Goal: Find specific page/section: Find specific page/section

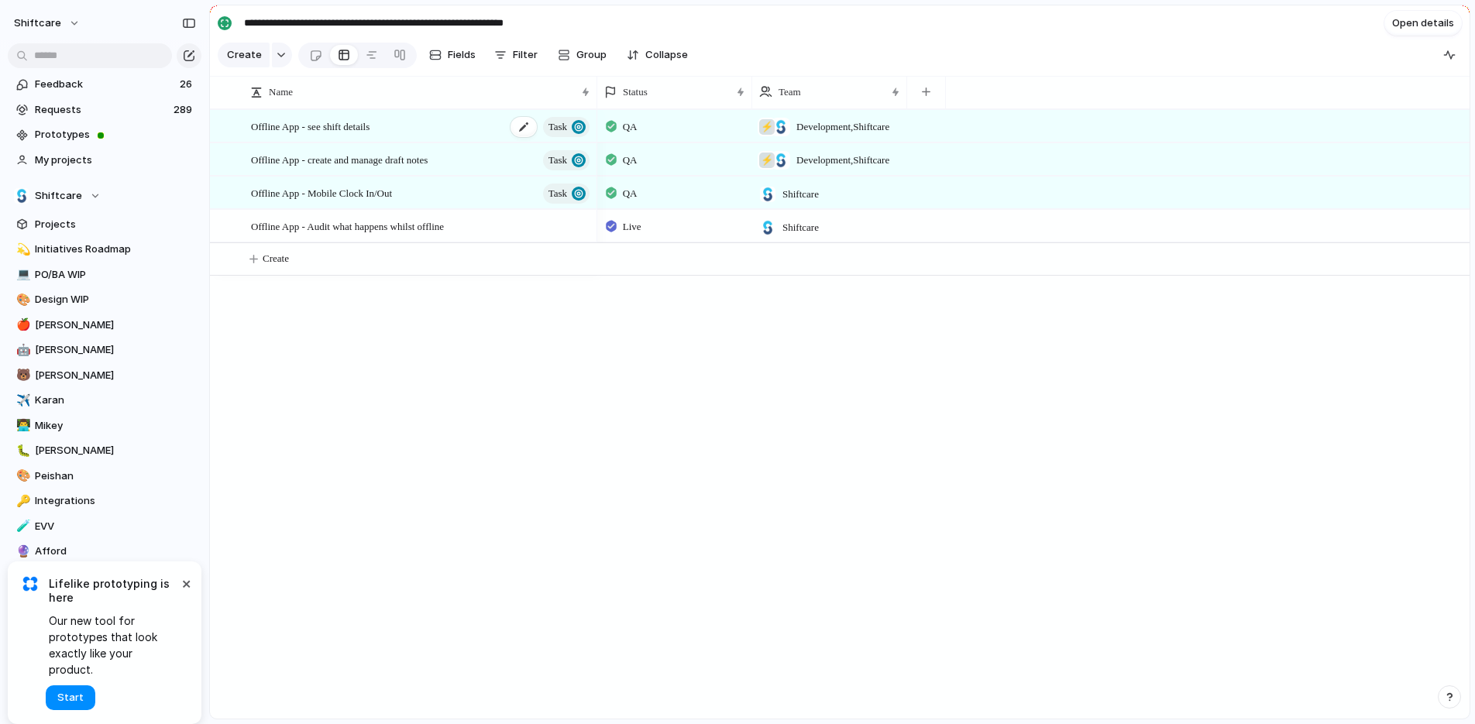
click at [370, 129] on span "Offline App - see shift details" at bounding box center [310, 126] width 119 height 18
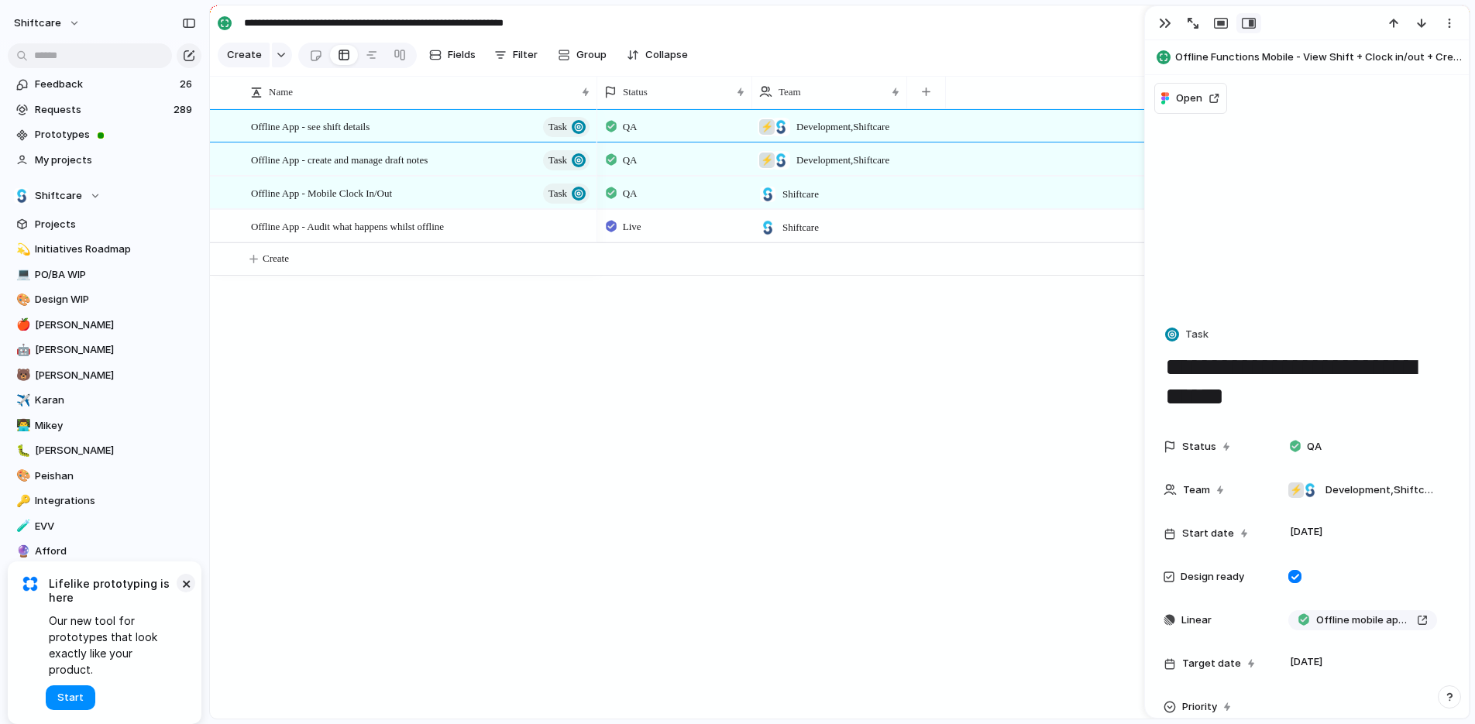
click at [186, 593] on button "×" at bounding box center [186, 583] width 19 height 19
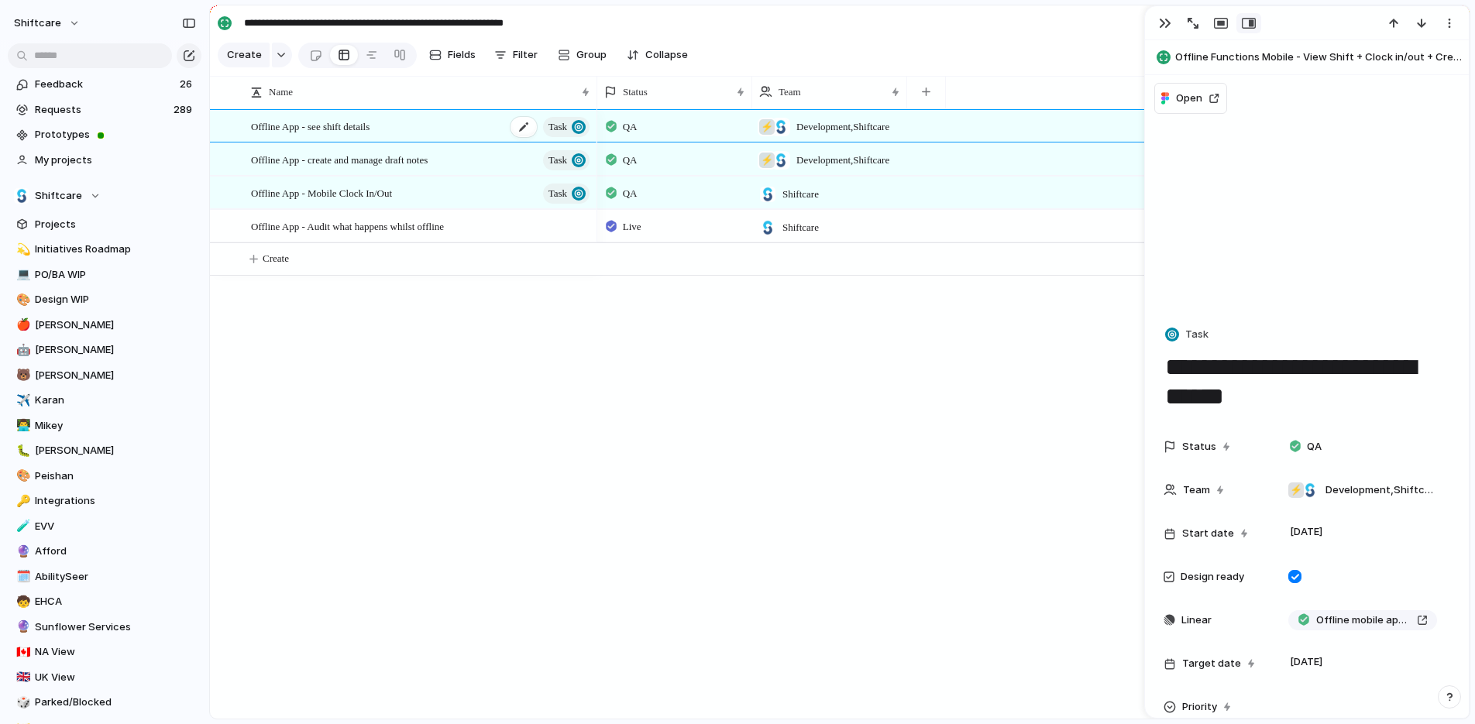
click at [370, 129] on span "Offline App - see shift details" at bounding box center [310, 126] width 119 height 18
click at [1167, 22] on div "button" at bounding box center [1165, 23] width 12 height 12
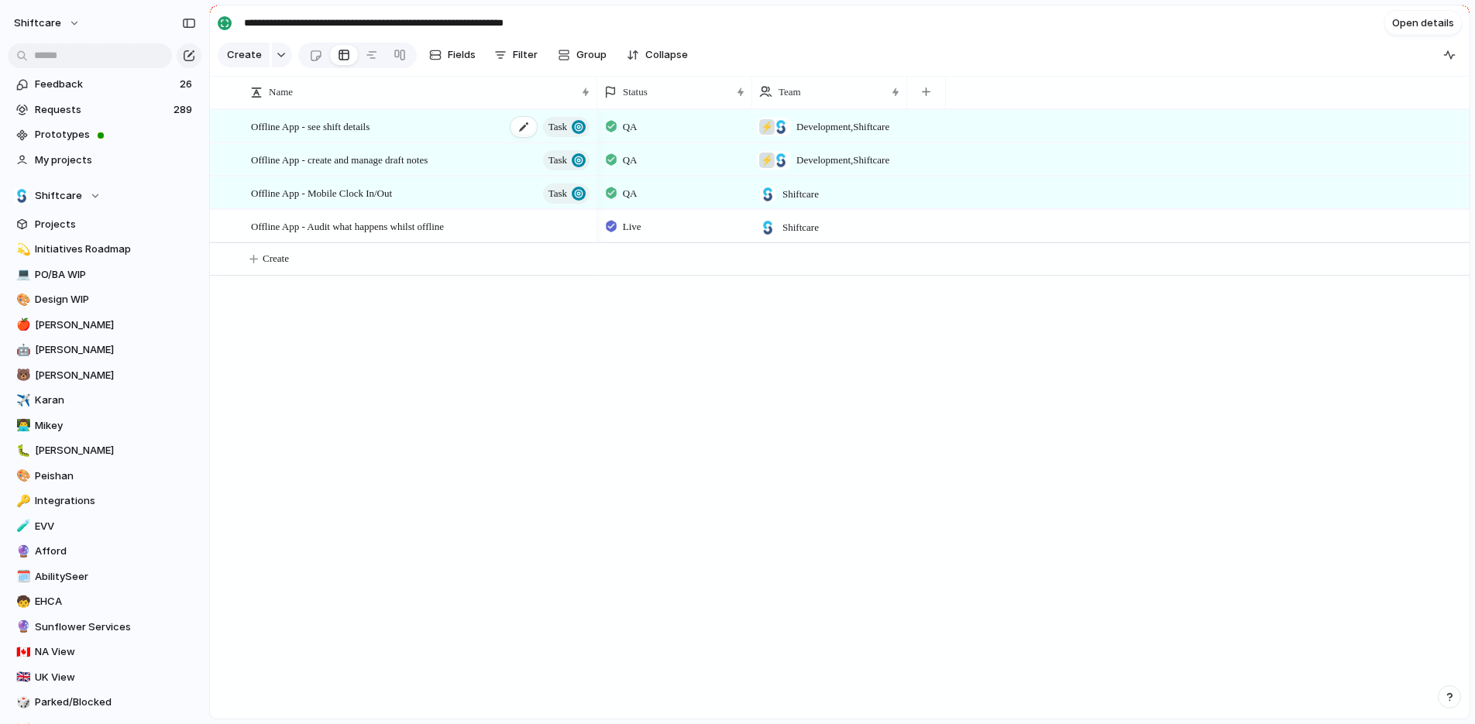
click at [330, 126] on span "Offline App - see shift details" at bounding box center [310, 126] width 119 height 18
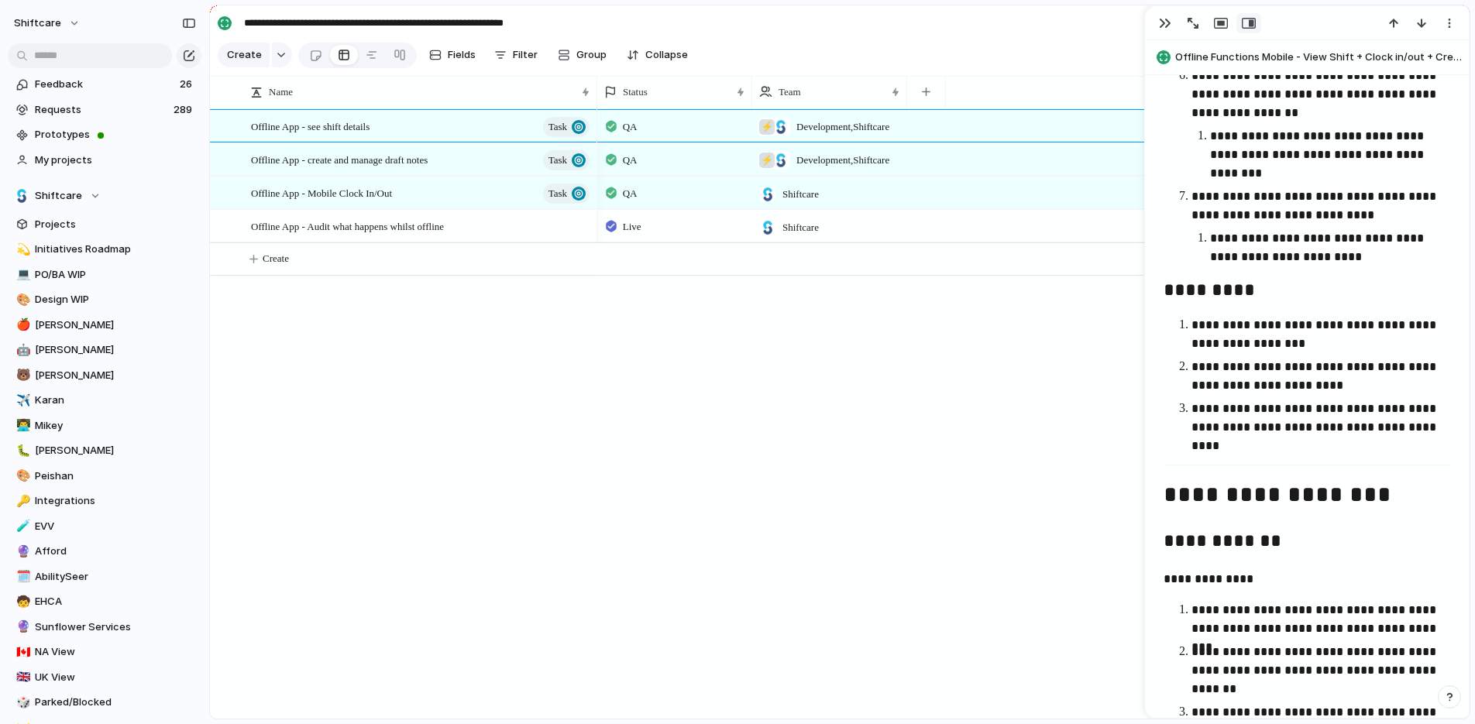
scroll to position [2068, 0]
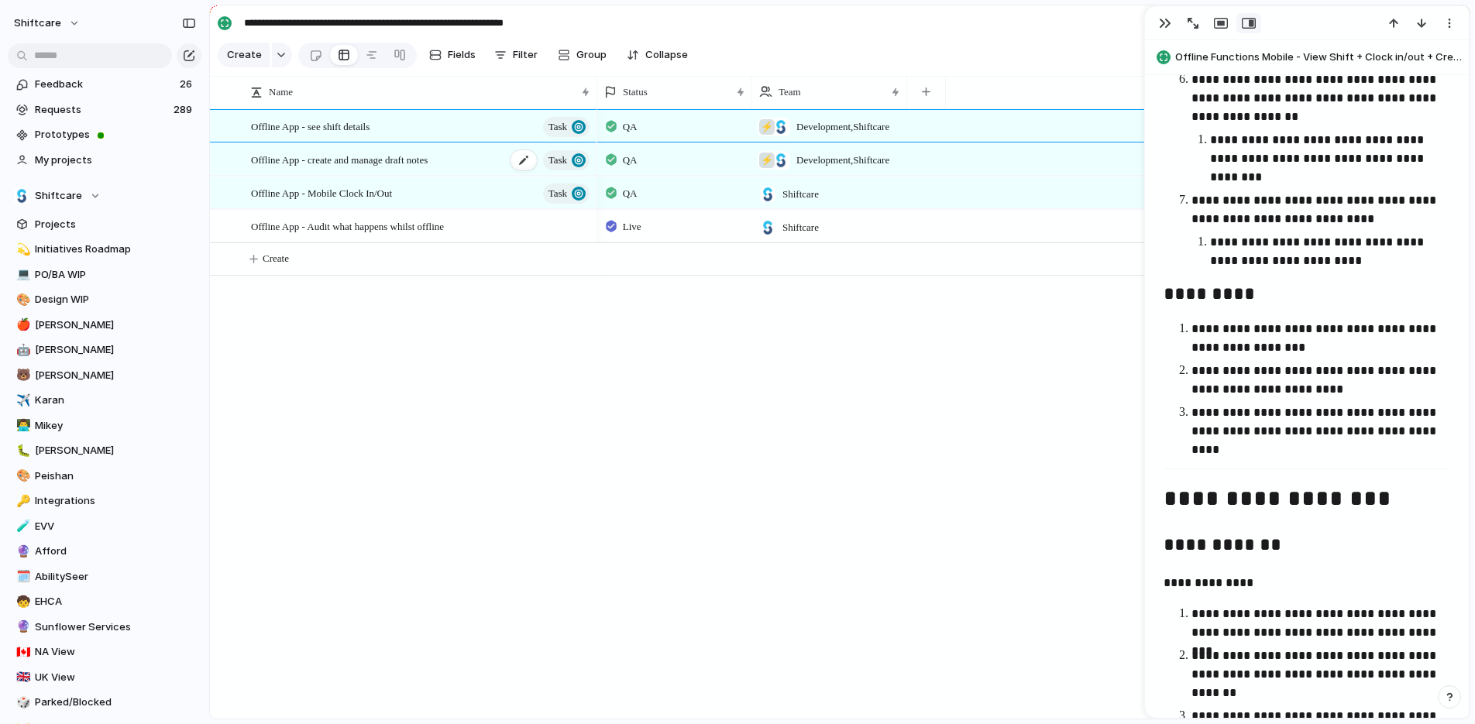
click at [419, 163] on span "Offline App - create and manage draft notes" at bounding box center [339, 159] width 177 height 18
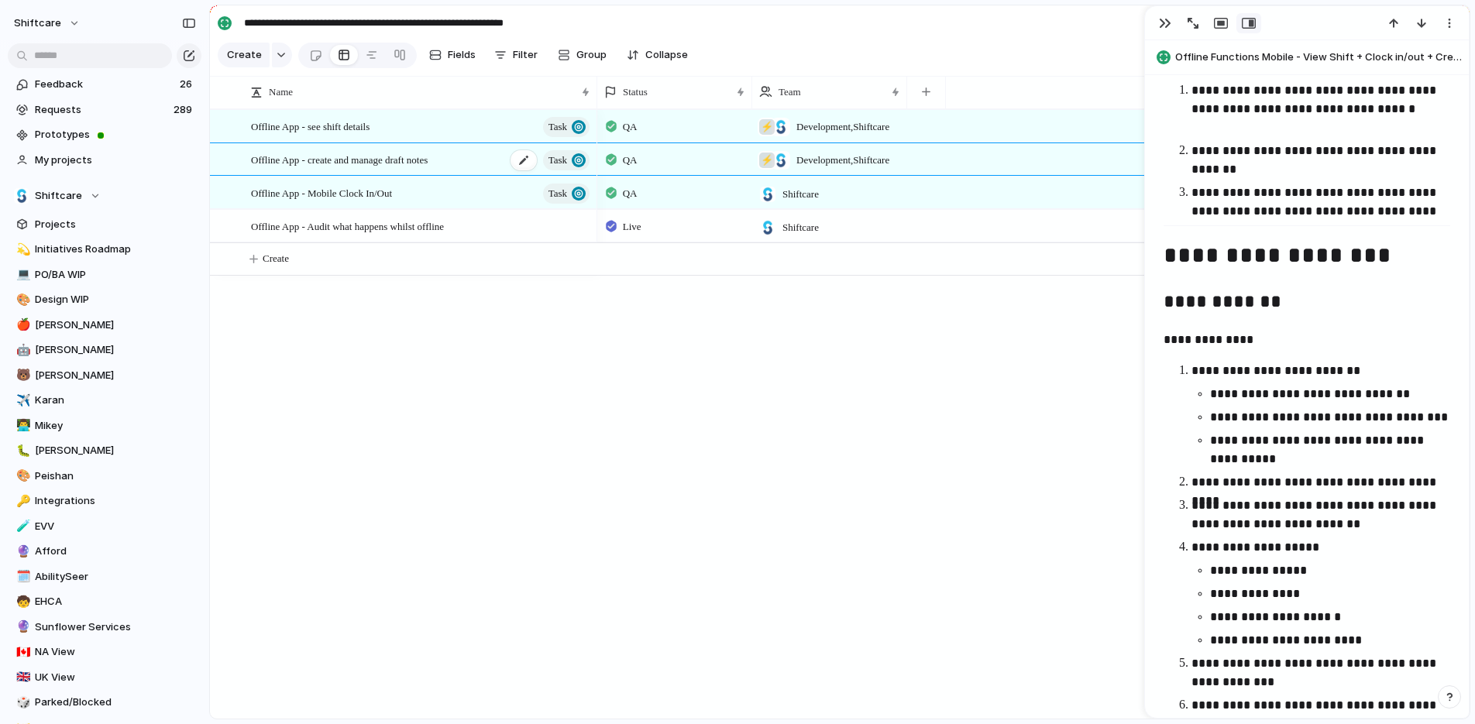
click at [428, 161] on span "Offline App - create and manage draft notes" at bounding box center [339, 159] width 177 height 18
click at [479, 164] on div "Offline App - create and manage draft notes Task" at bounding box center [421, 160] width 341 height 32
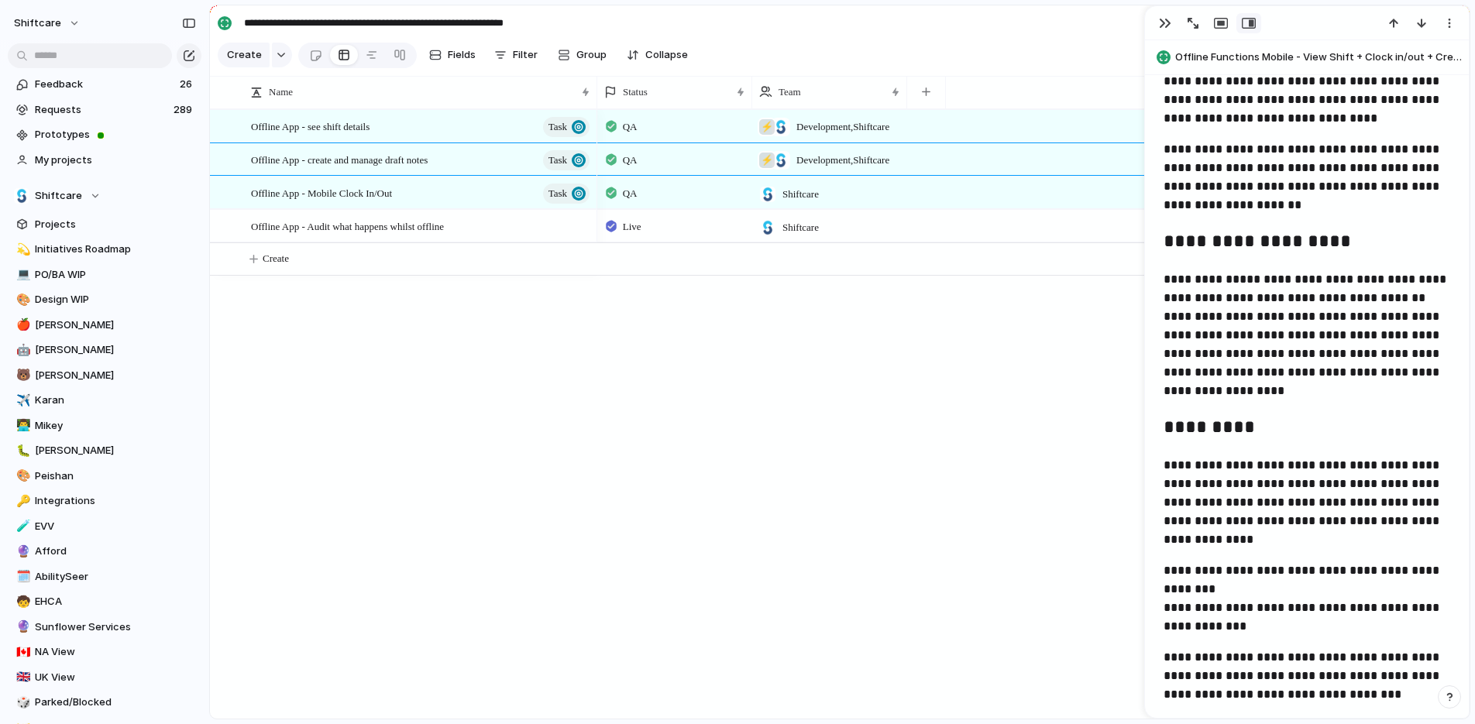
scroll to position [1088, 0]
click at [676, 200] on div "QA" at bounding box center [674, 190] width 153 height 27
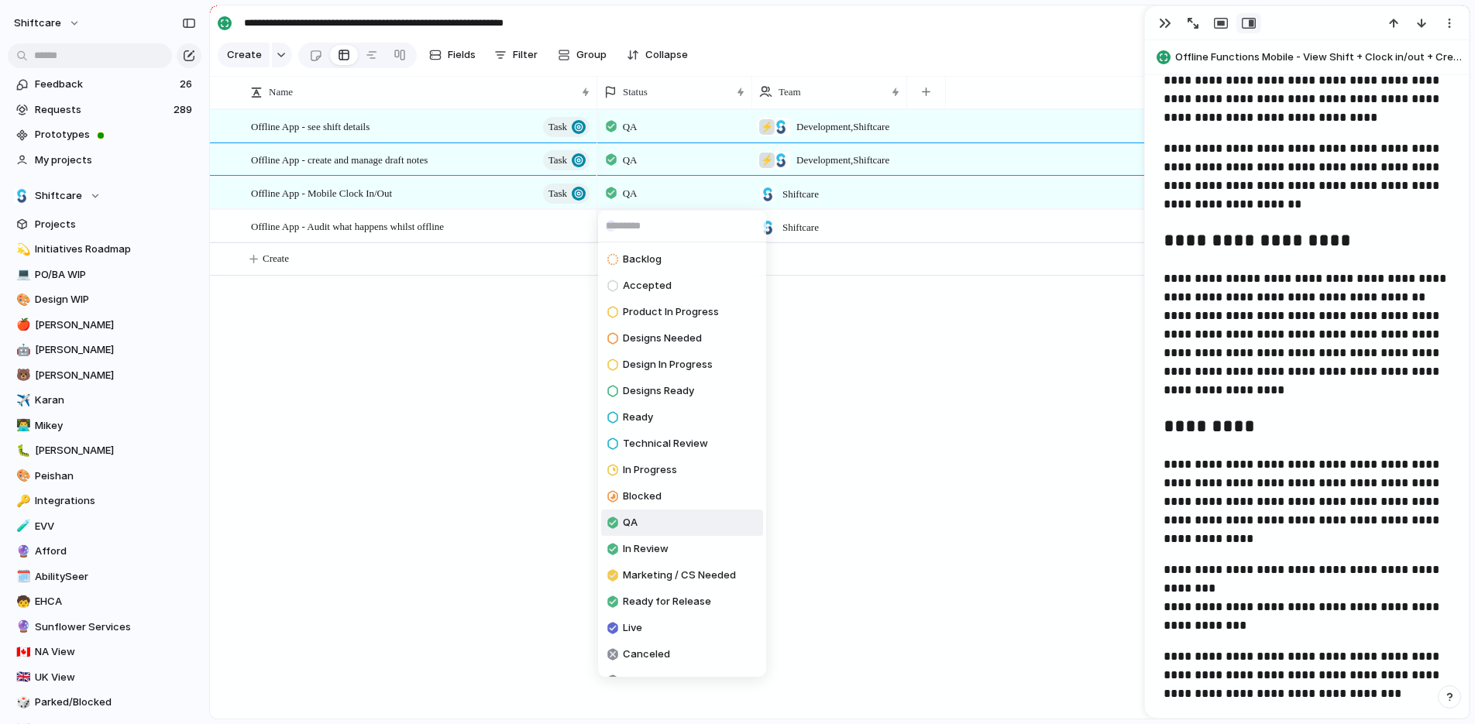
click at [466, 204] on div "Backlog Accepted Product In Progress Designs Needed Design In Progress Designs …" at bounding box center [737, 362] width 1475 height 724
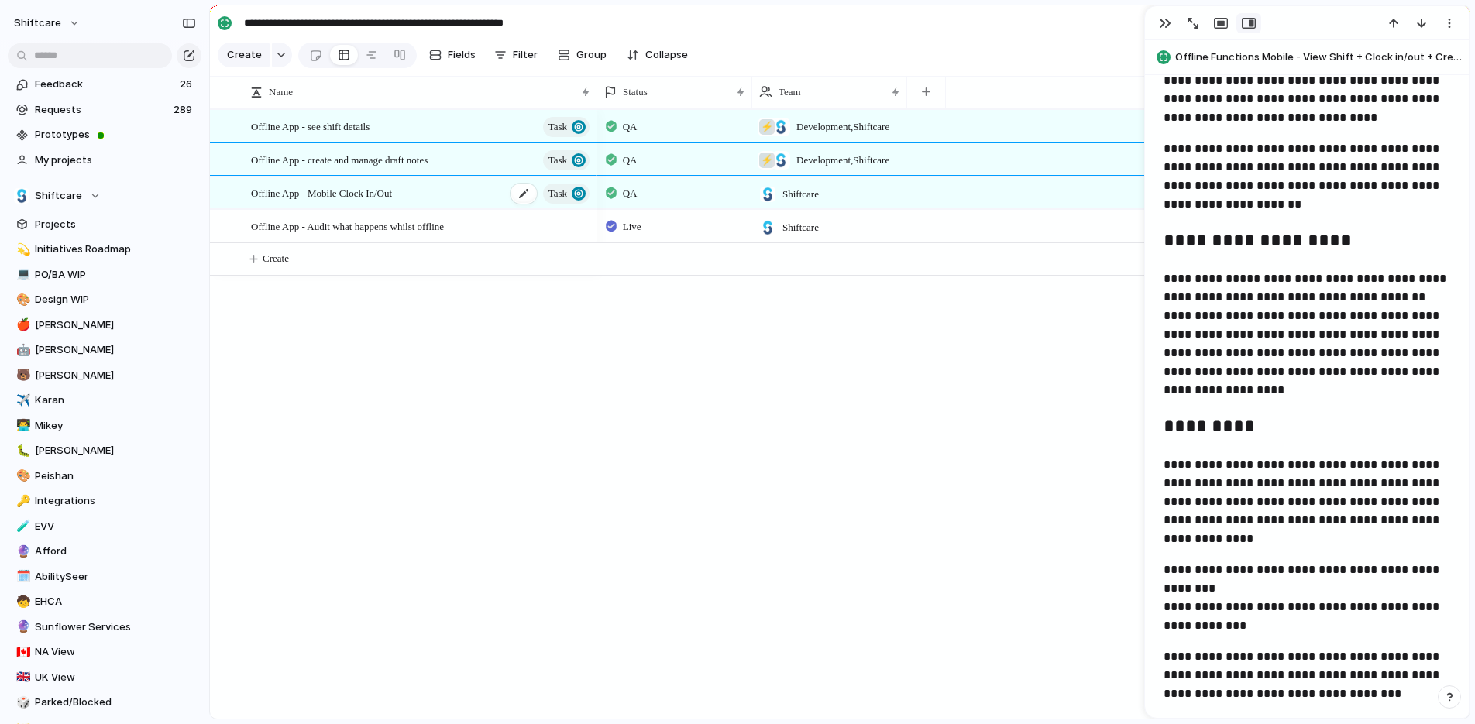
click at [471, 201] on div "Offline App - Mobile Clock In/Out Task" at bounding box center [421, 193] width 341 height 32
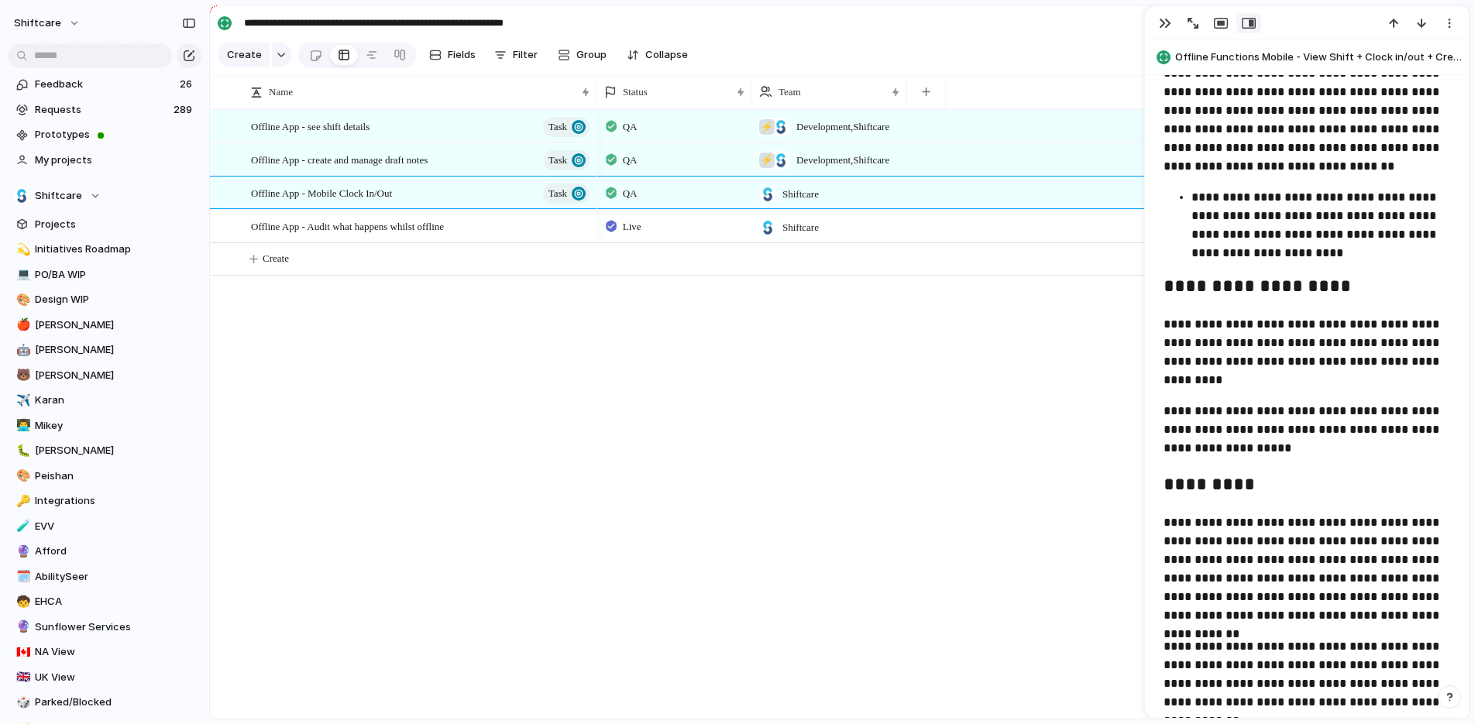
scroll to position [1597, 0]
click at [541, 227] on div "Offline App - Audit what happens whilst offline" at bounding box center [421, 227] width 341 height 32
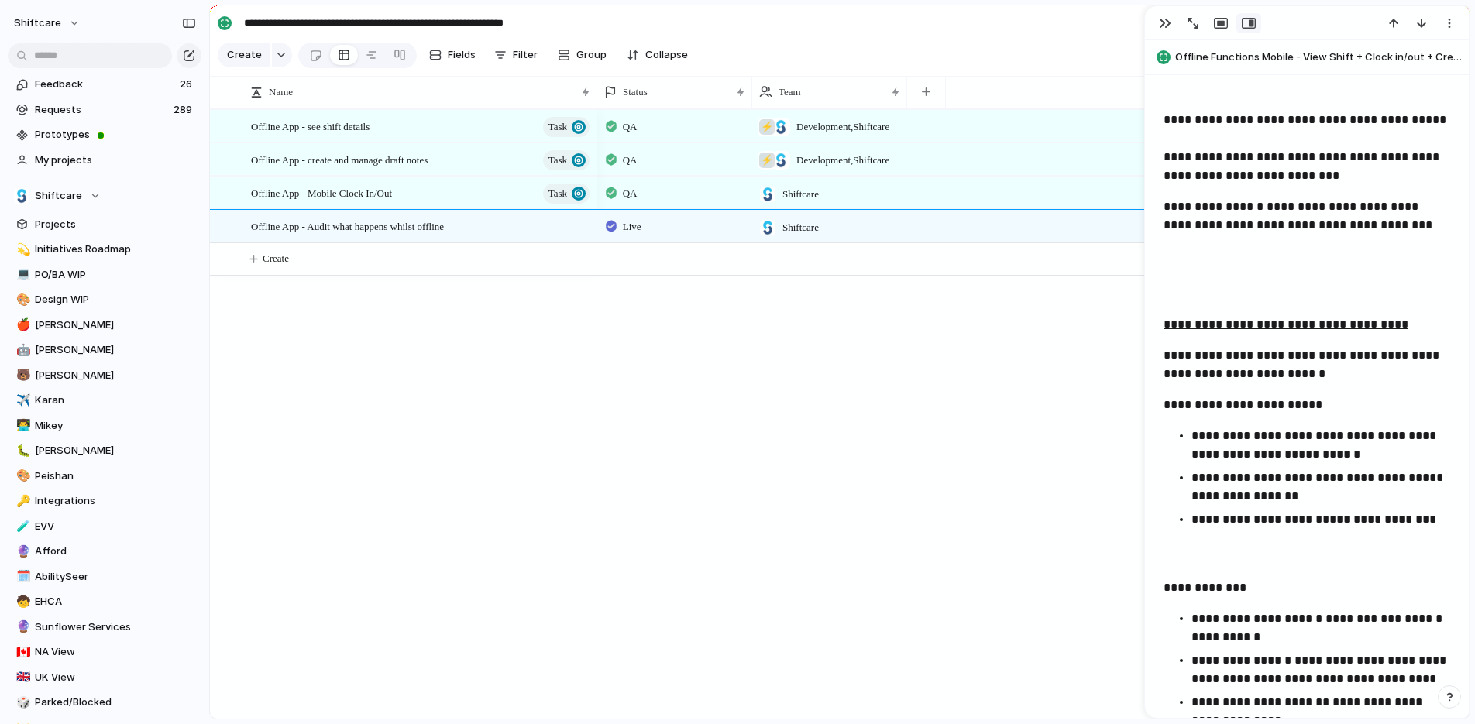
scroll to position [665, 0]
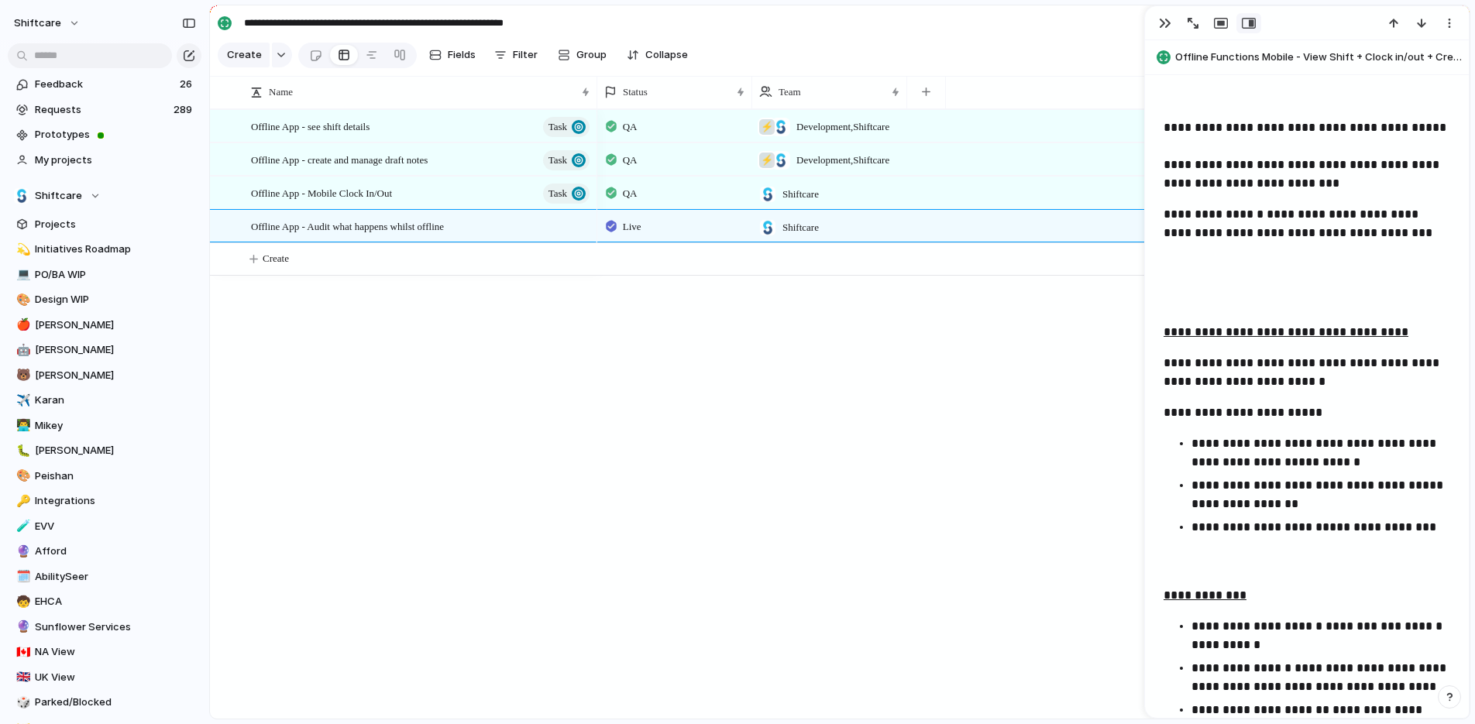
click at [426, 133] on div "Offline App - see shift details Task" at bounding box center [421, 127] width 341 height 32
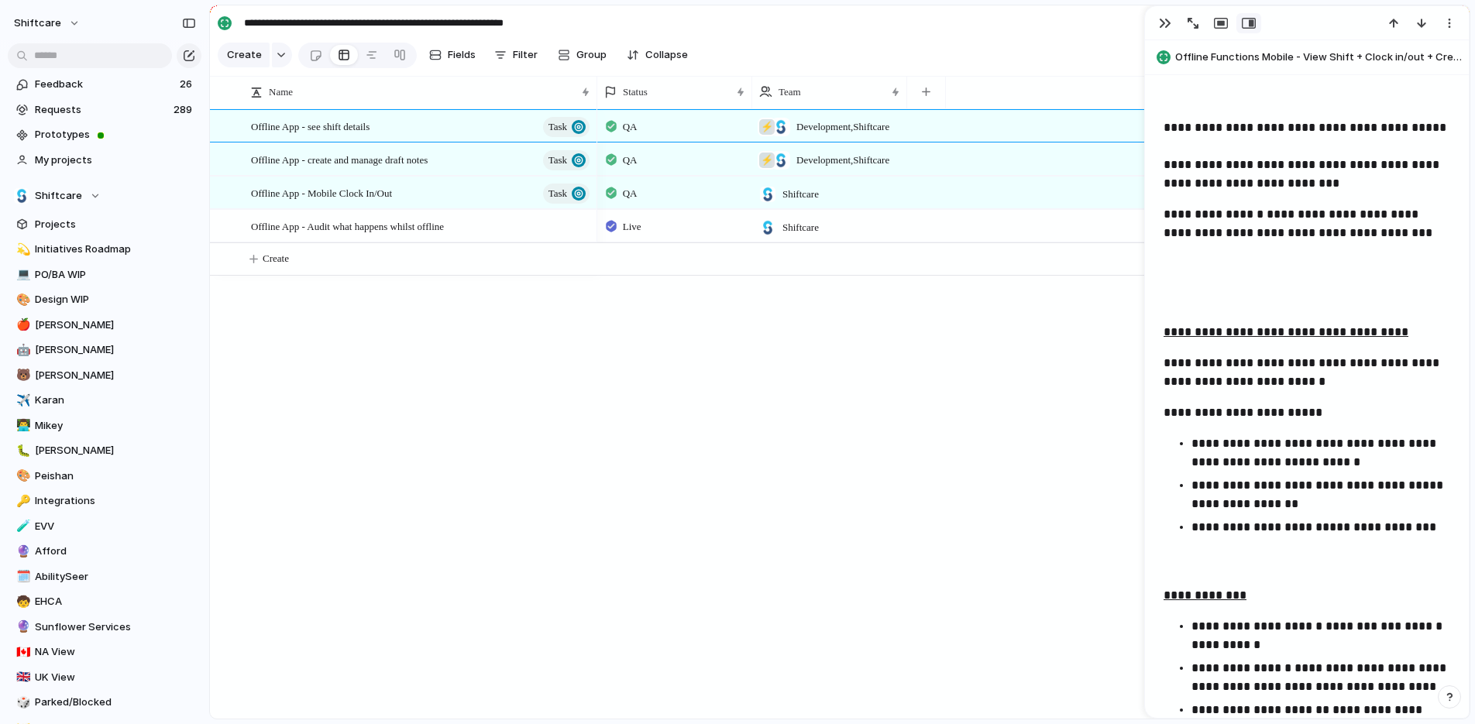
click at [426, 133] on div "Offline App - see shift details Task" at bounding box center [421, 127] width 341 height 32
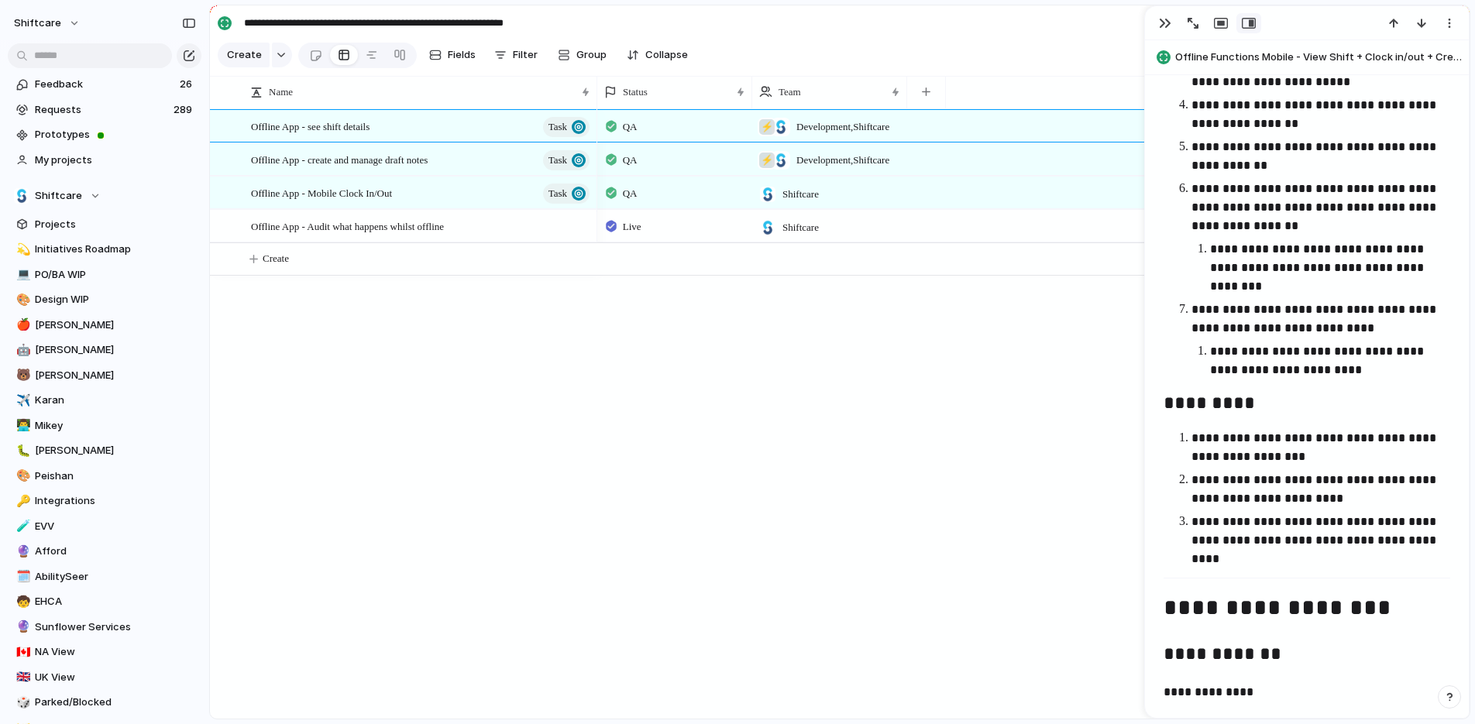
scroll to position [2015, 0]
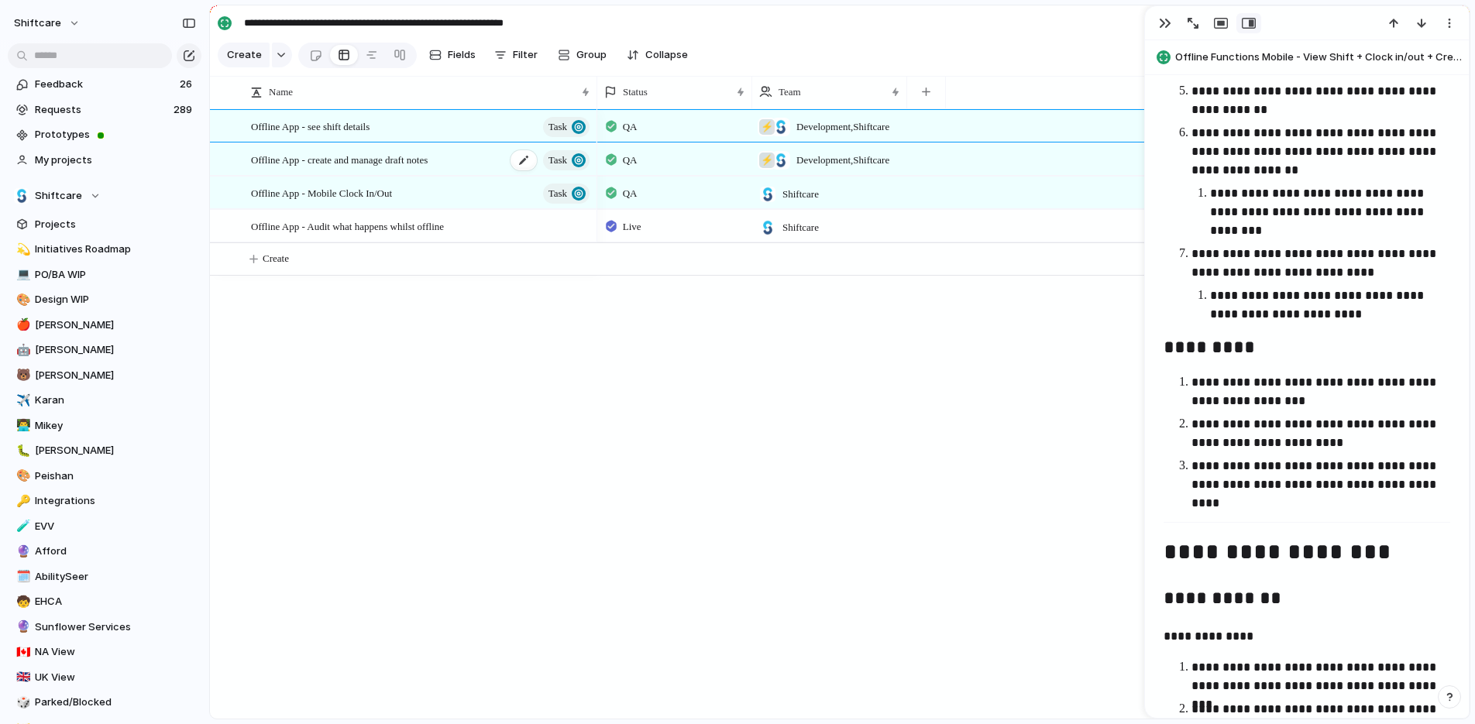
click at [486, 170] on div "Offline App - create and manage draft notes Task" at bounding box center [421, 160] width 341 height 32
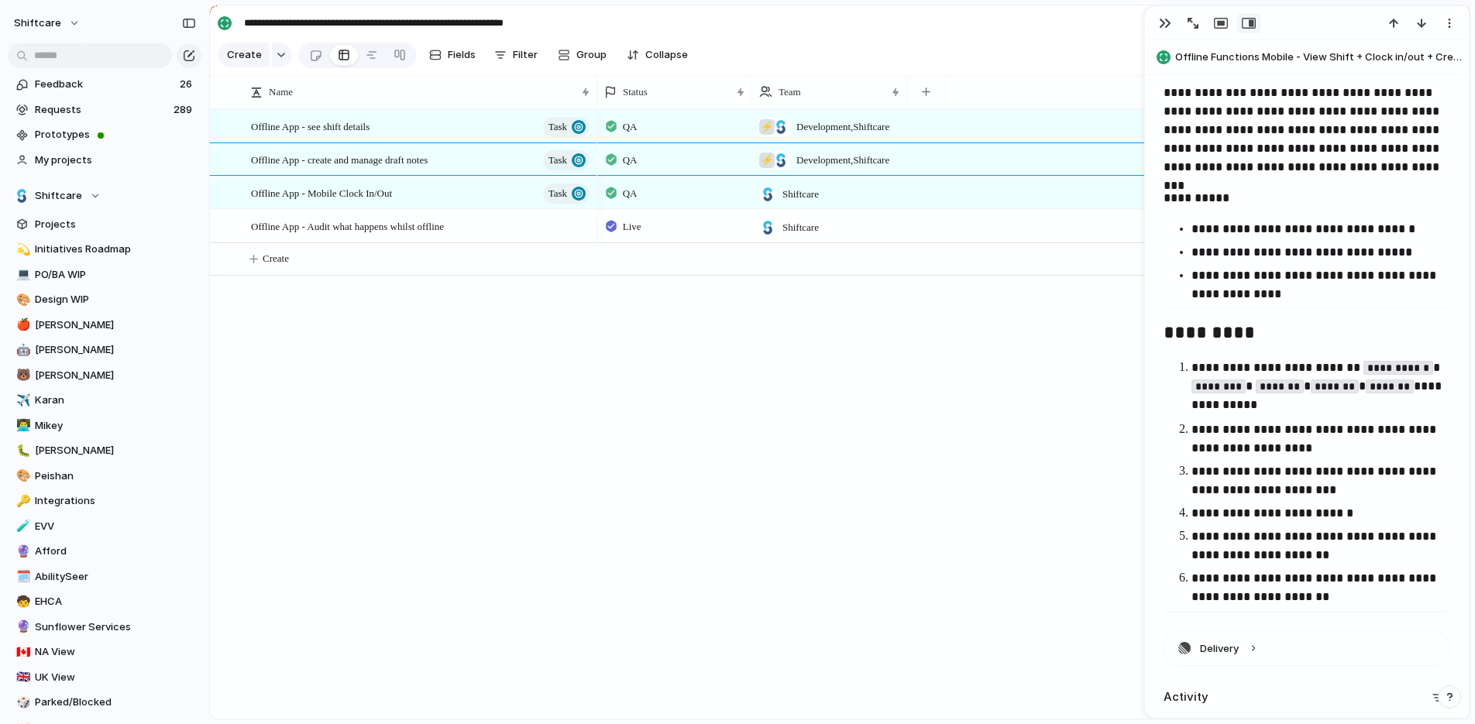
scroll to position [2924, 0]
click at [440, 194] on div "Offline App - Mobile Clock In/Out Task" at bounding box center [421, 193] width 341 height 32
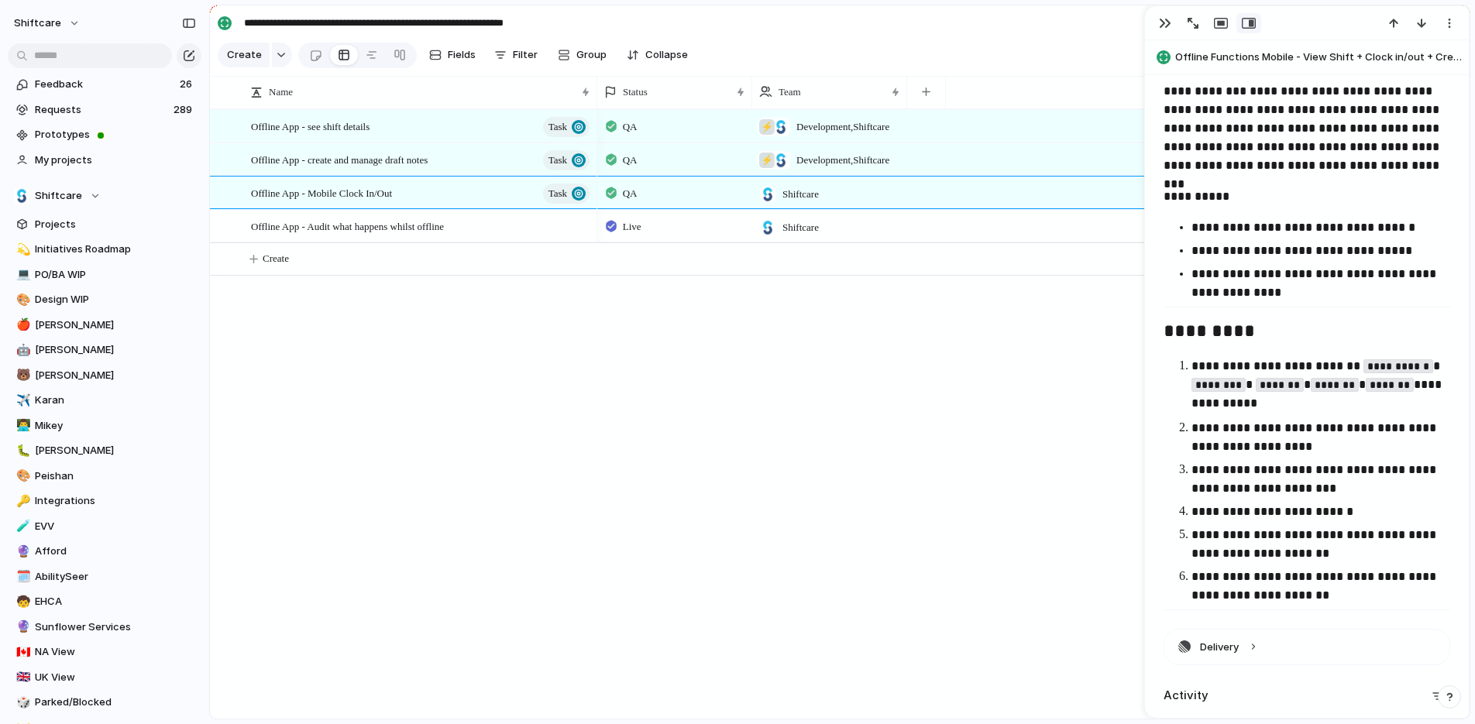
type textarea "**********"
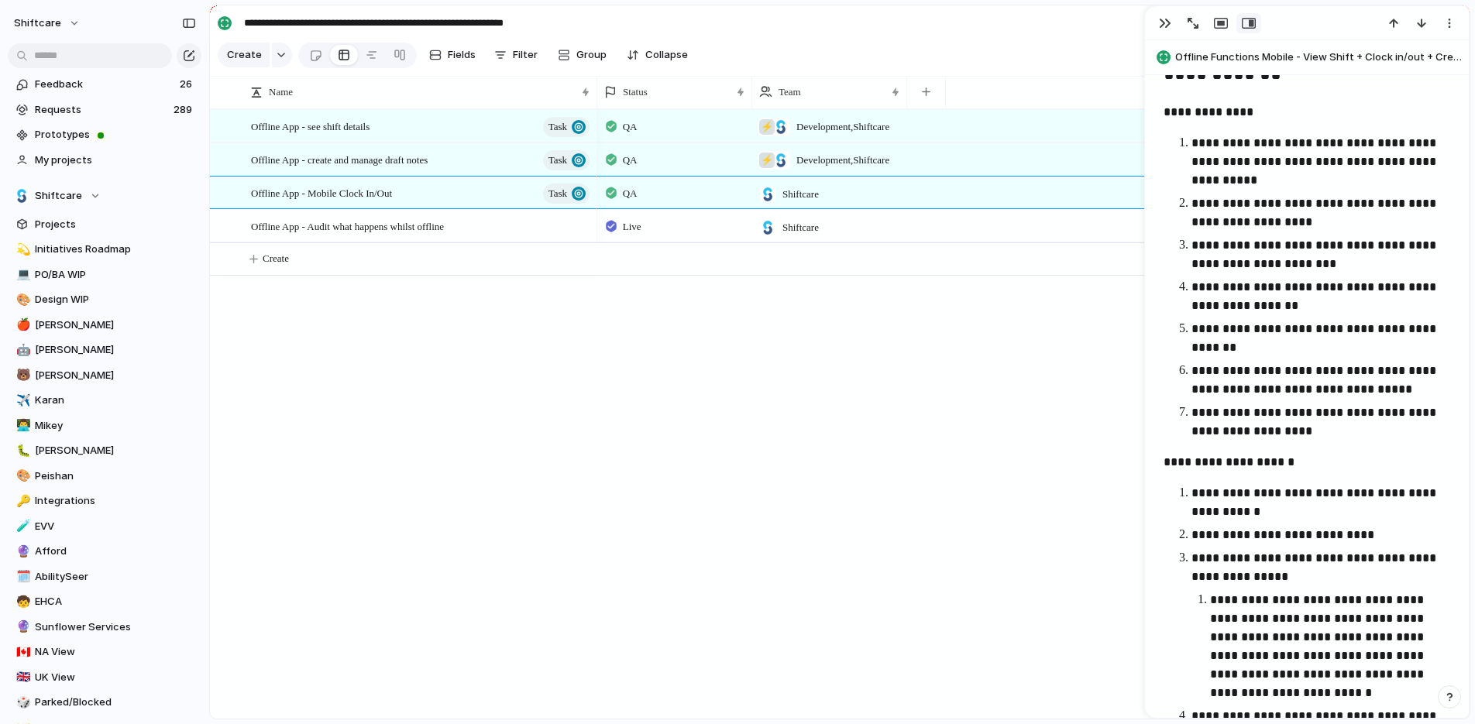
click at [440, 194] on div "Offline App - Mobile Clock In/Out Task" at bounding box center [421, 193] width 341 height 32
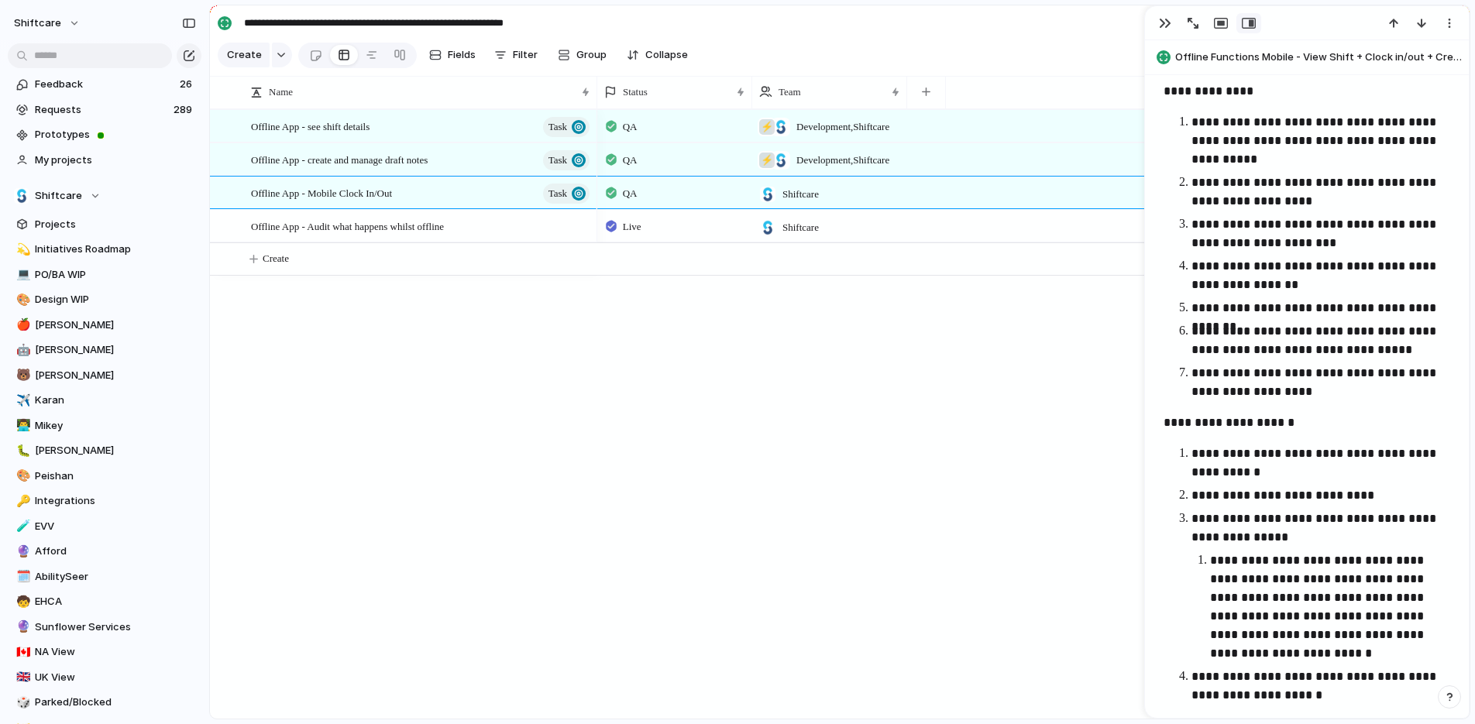
scroll to position [2873, 0]
